Goal: Information Seeking & Learning: Understand process/instructions

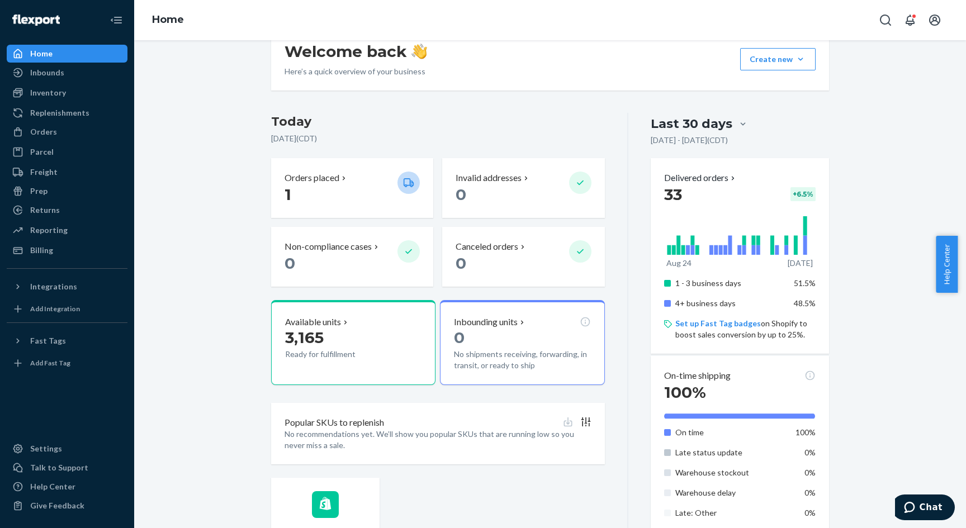
scroll to position [177, 0]
click at [50, 247] on div "Billing" at bounding box center [41, 250] width 23 height 11
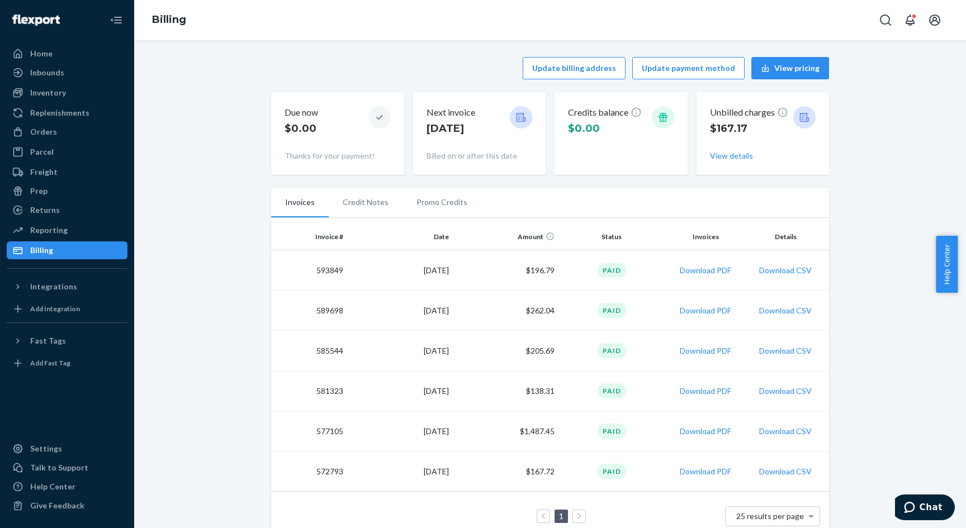
scroll to position [20, 0]
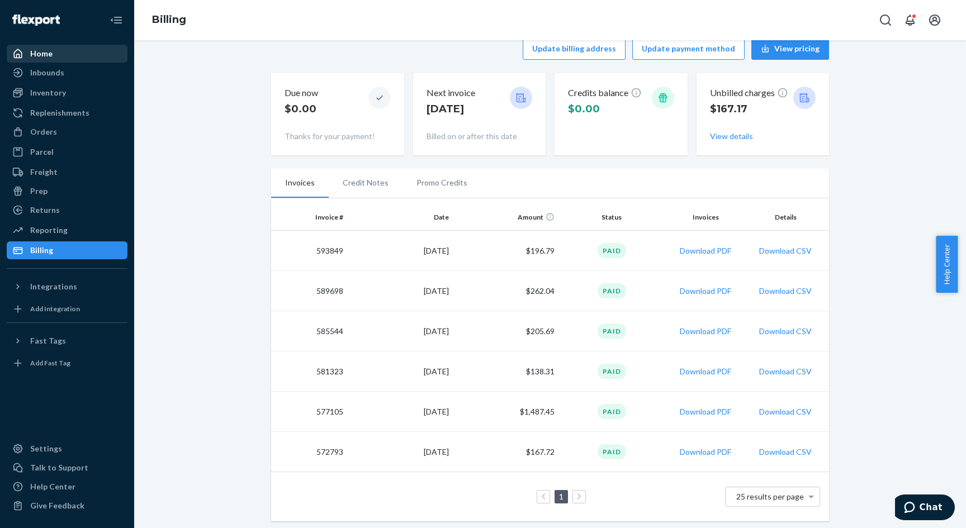
click at [43, 54] on div "Home" at bounding box center [41, 53] width 22 height 11
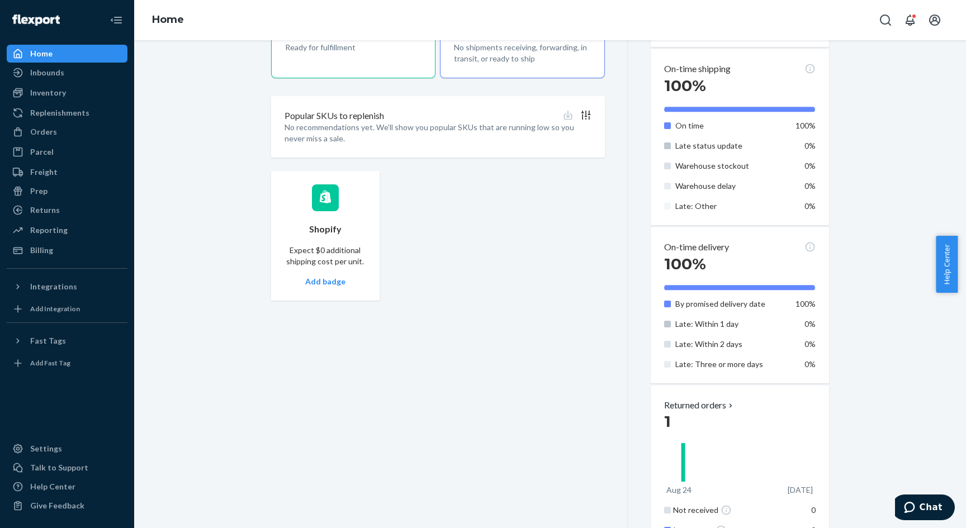
scroll to position [365, 0]
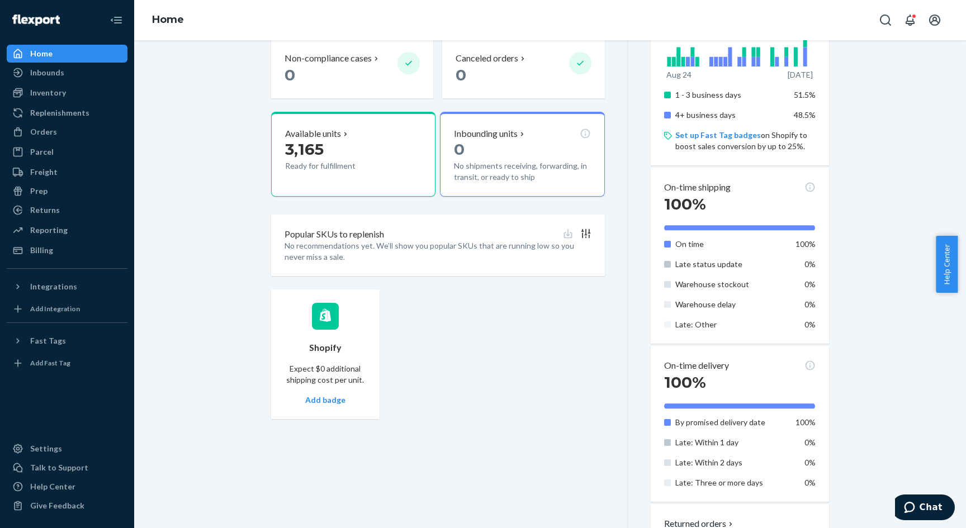
click at [945, 268] on span "Help Center" at bounding box center [947, 264] width 22 height 57
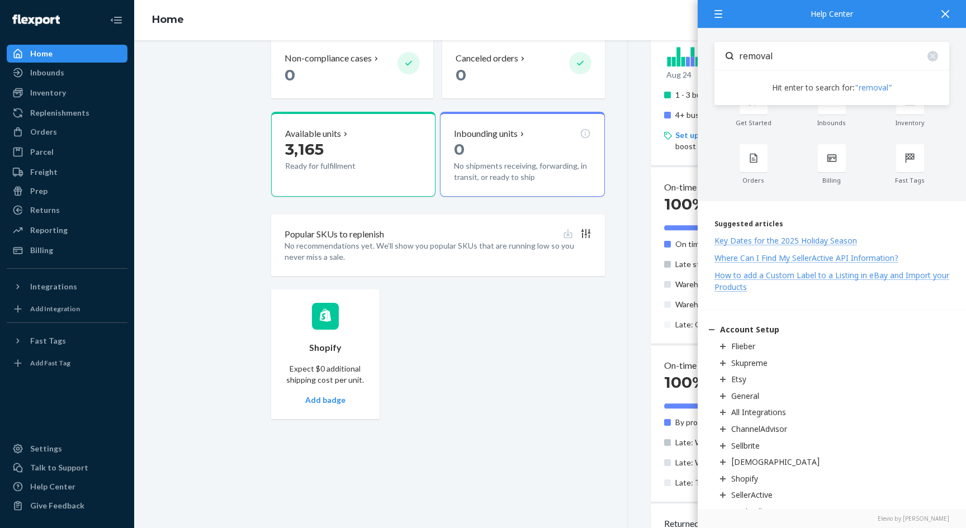
type input "removal"
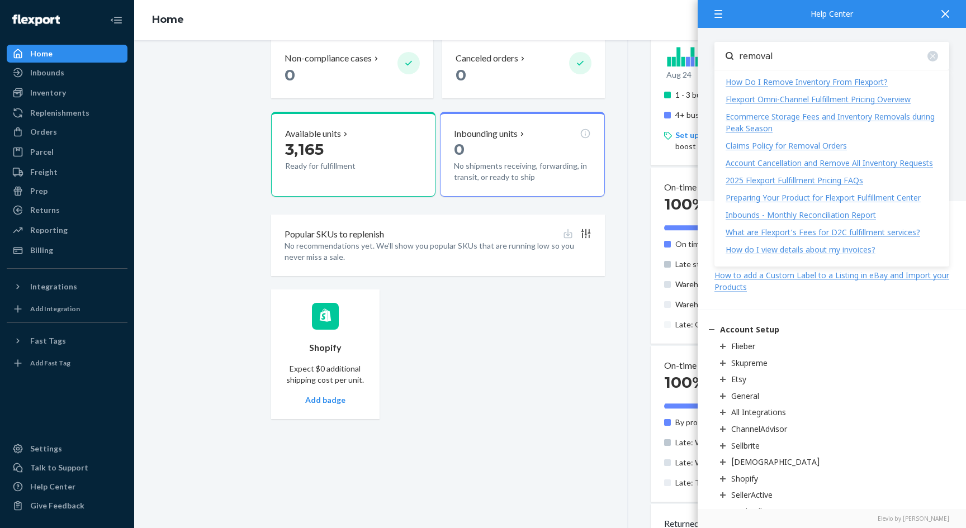
click at [784, 78] on div "How Do I Remove Inventory From Flexport?" at bounding box center [807, 82] width 162 height 11
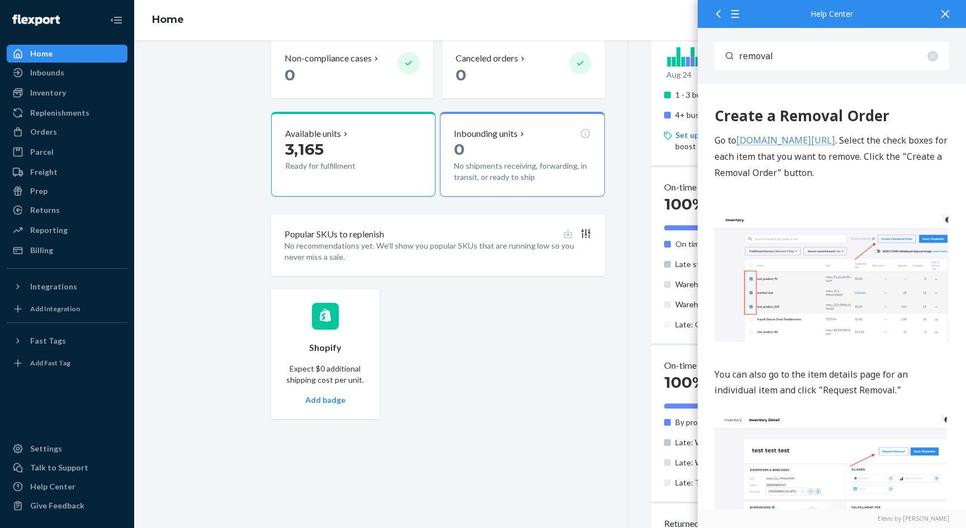
scroll to position [0, 0]
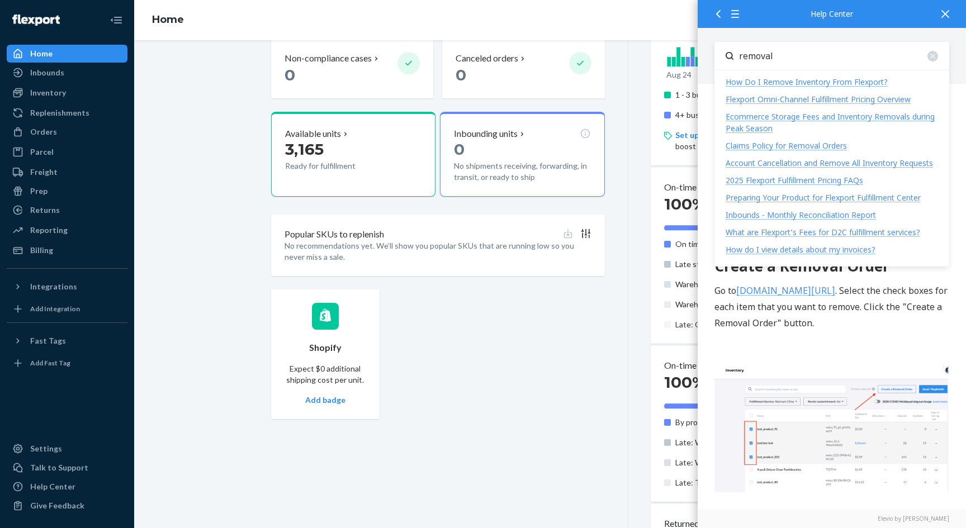
click at [797, 54] on input "removal" at bounding box center [841, 56] width 216 height 28
click at [471, 361] on div "Shopify Expect $0 additional shipping cost per unit. Add badge" at bounding box center [438, 355] width 334 height 130
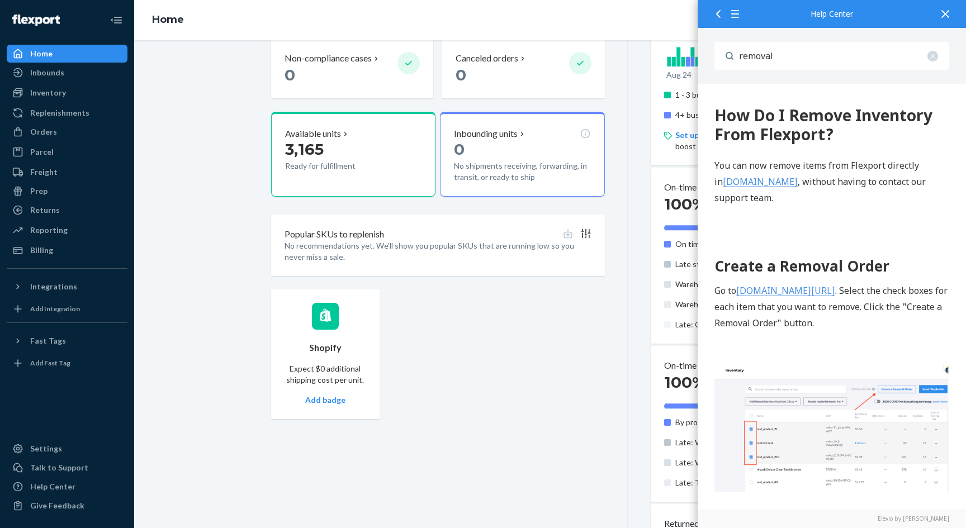
click at [949, 14] on icon at bounding box center [945, 14] width 8 height 8
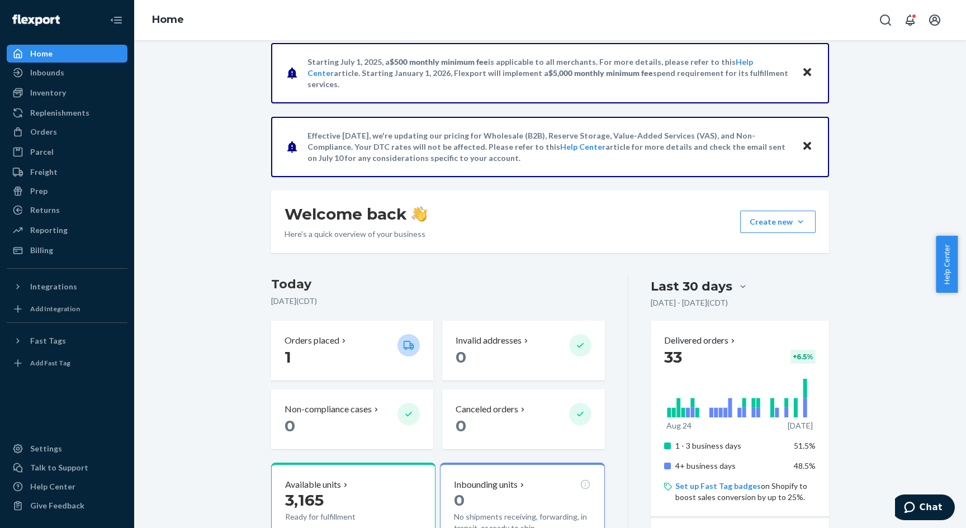
scroll to position [13, 0]
click at [46, 136] on div "Orders" at bounding box center [43, 131] width 27 height 11
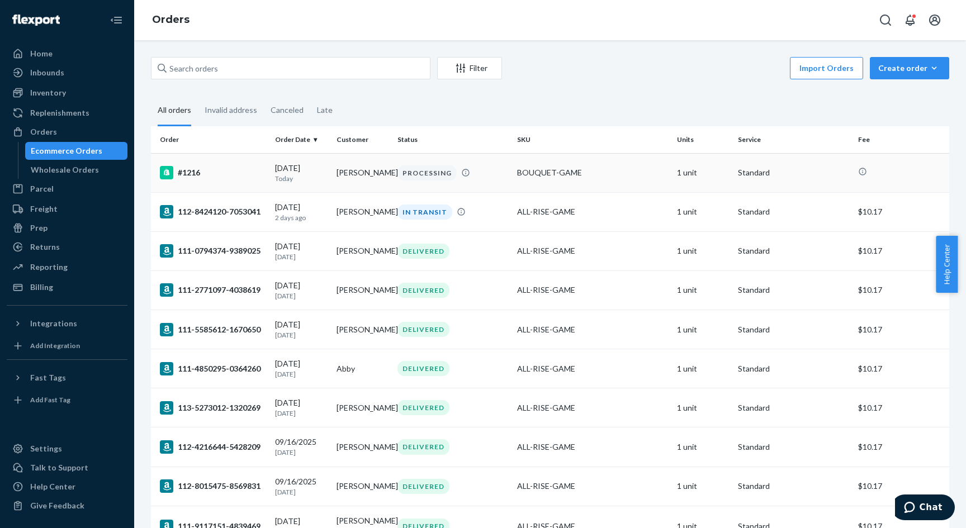
click at [338, 171] on td "[PERSON_NAME]" at bounding box center [362, 172] width 61 height 39
